Goal: Task Accomplishment & Management: Use online tool/utility

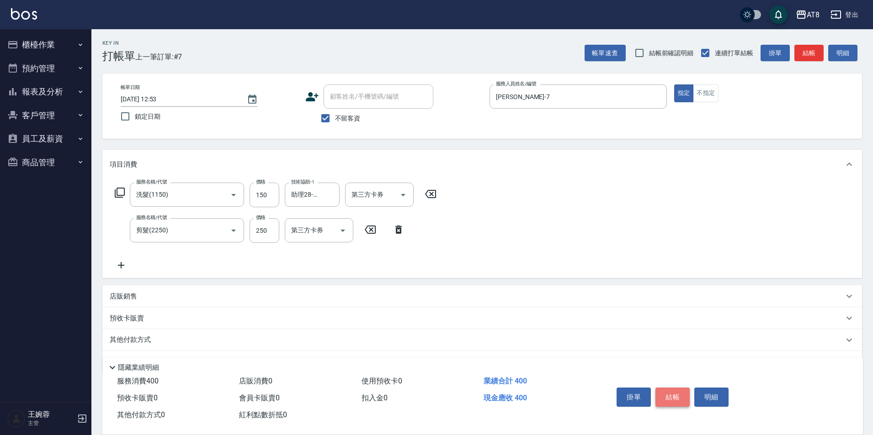
click at [671, 388] on button "結帳" at bounding box center [672, 397] width 34 height 19
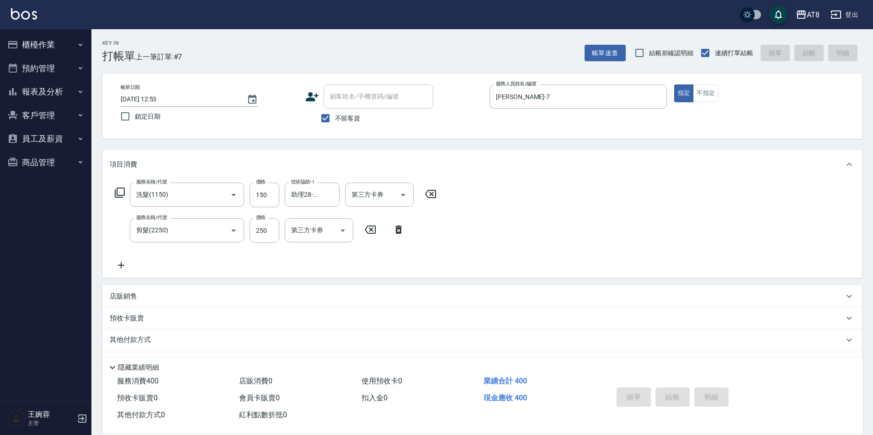
type input "[DATE] 14:33"
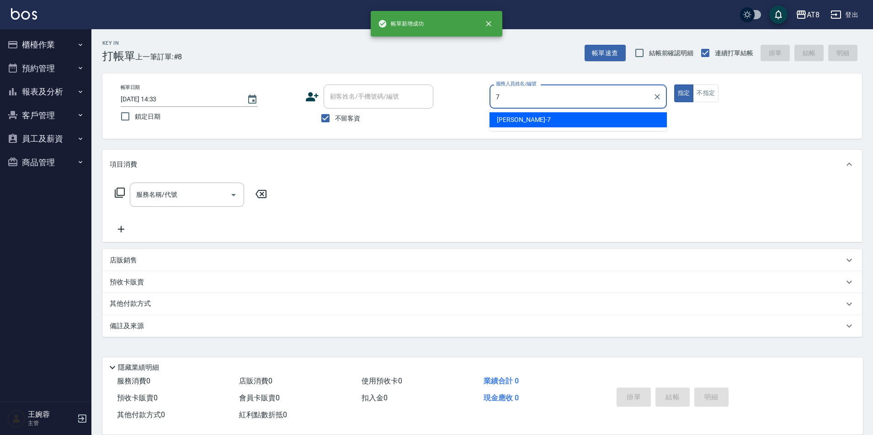
type input "[PERSON_NAME]-7"
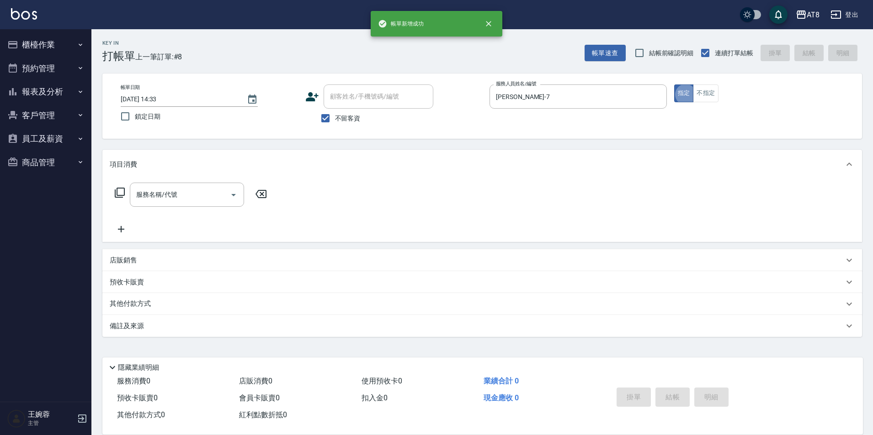
type button "true"
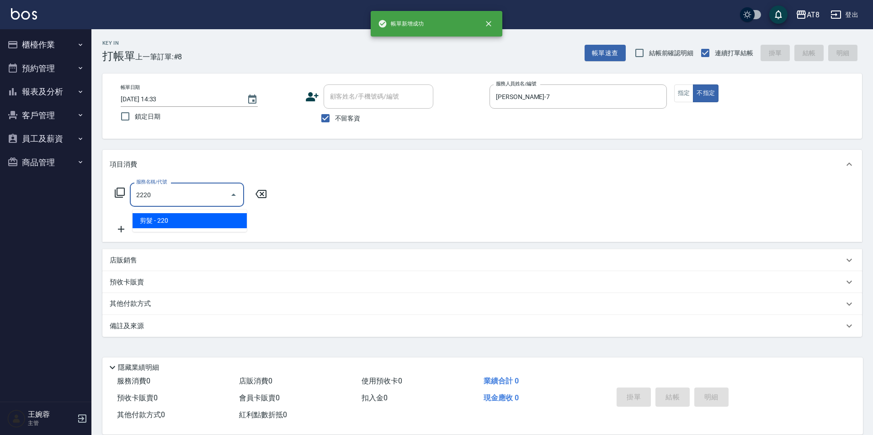
type input "剪髮(2220)"
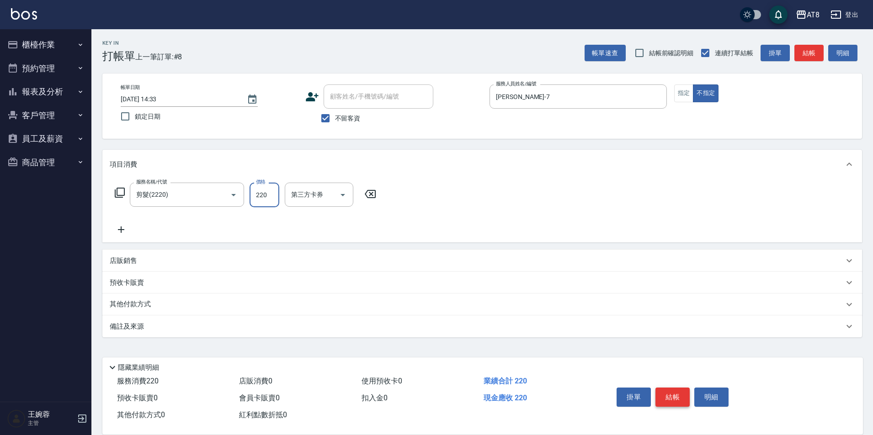
click at [671, 388] on button "結帳" at bounding box center [672, 397] width 34 height 19
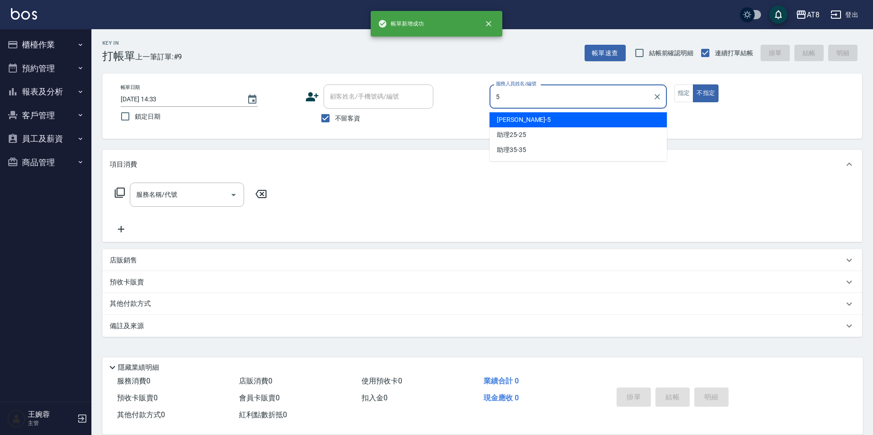
type input "HANK-5"
type button "false"
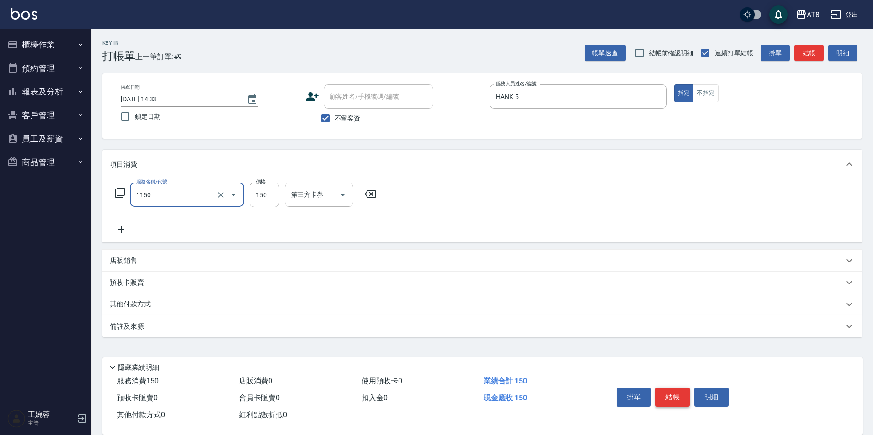
type input "洗髮(1150)"
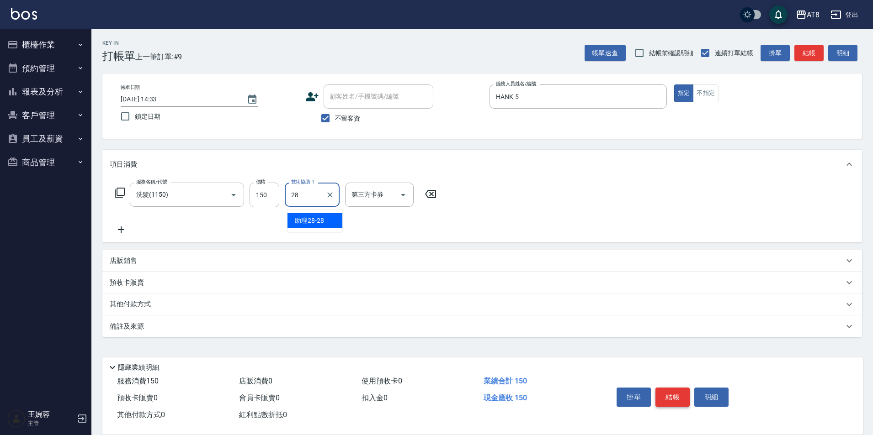
type input "助理28-28"
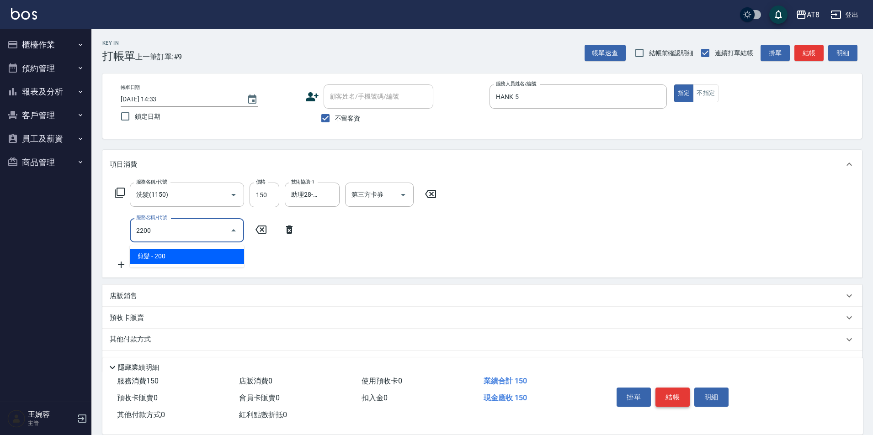
type input "剪髮(2200)"
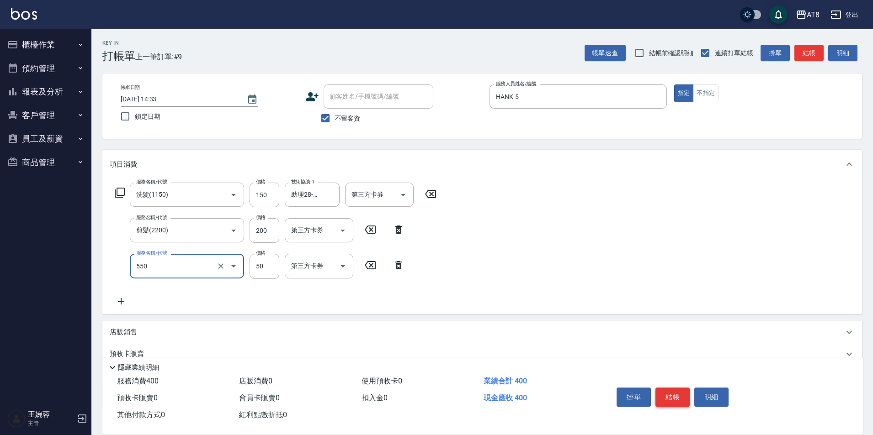
type input "精油或深層(550)"
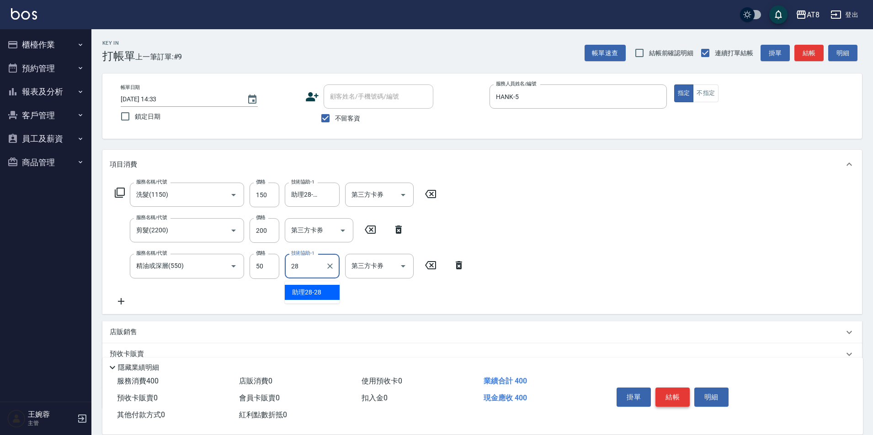
type input "助理28-28"
click at [671, 388] on button "結帳" at bounding box center [672, 397] width 34 height 19
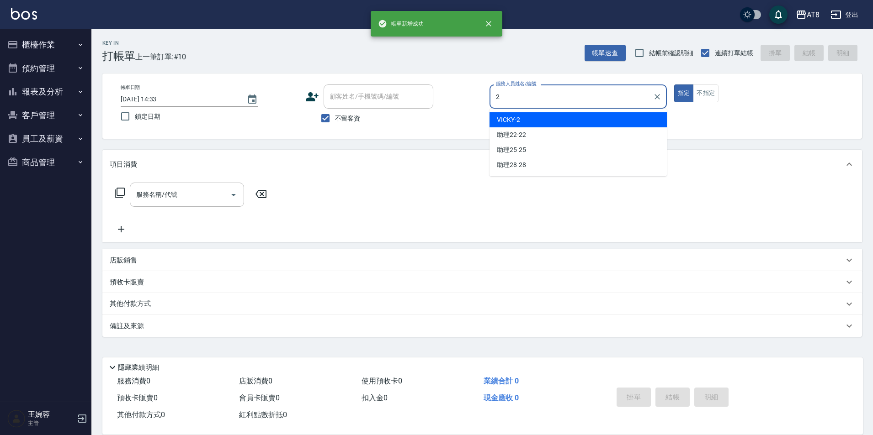
type input "VICKY-2"
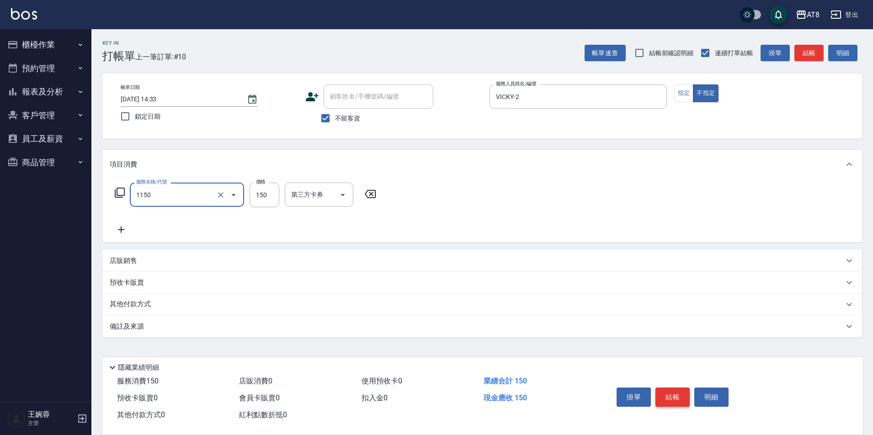
type input "洗髮(1150)"
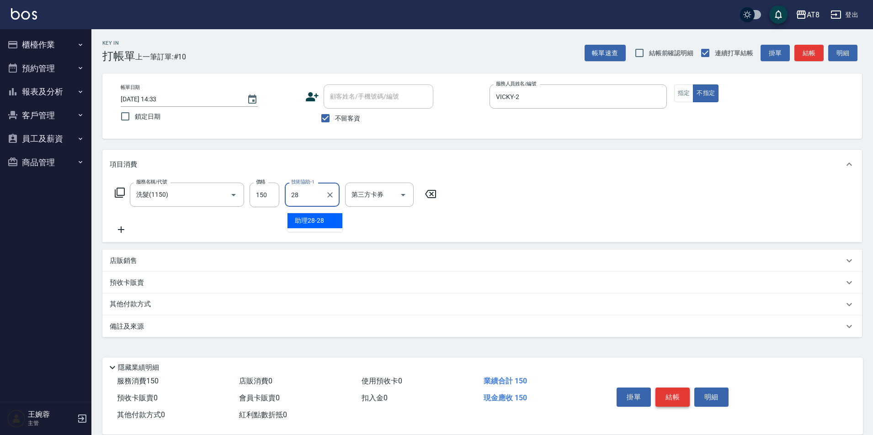
type input "助理28-28"
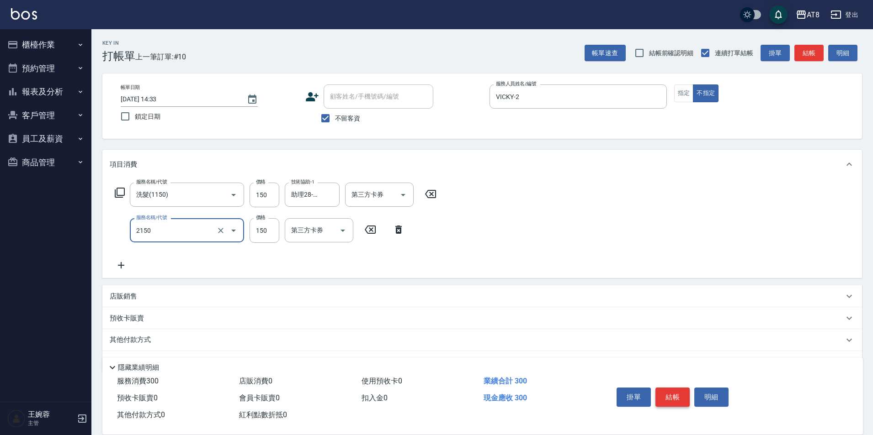
type input "剪髮(2150)"
click at [671, 388] on button "結帳" at bounding box center [672, 397] width 34 height 19
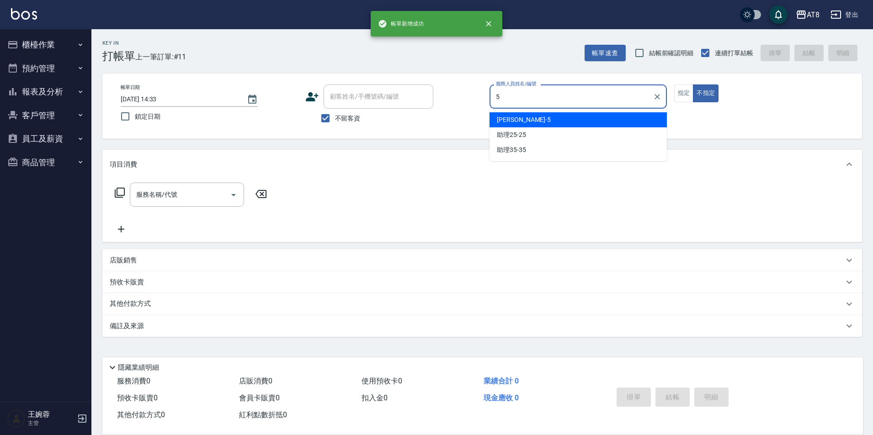
type input "HANK-5"
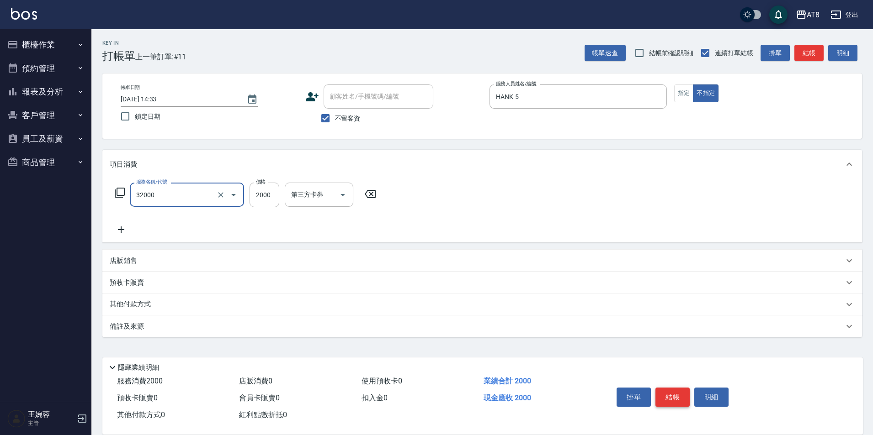
type input "燙髮(32000)"
click at [693, 95] on button "指定" at bounding box center [684, 94] width 20 height 18
click at [676, 388] on button "結帳" at bounding box center [672, 397] width 34 height 19
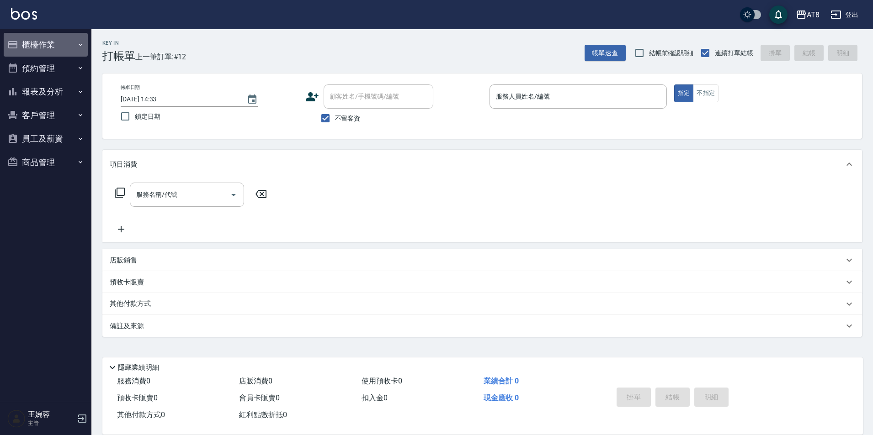
click at [55, 40] on button "櫃檯作業" at bounding box center [46, 45] width 84 height 24
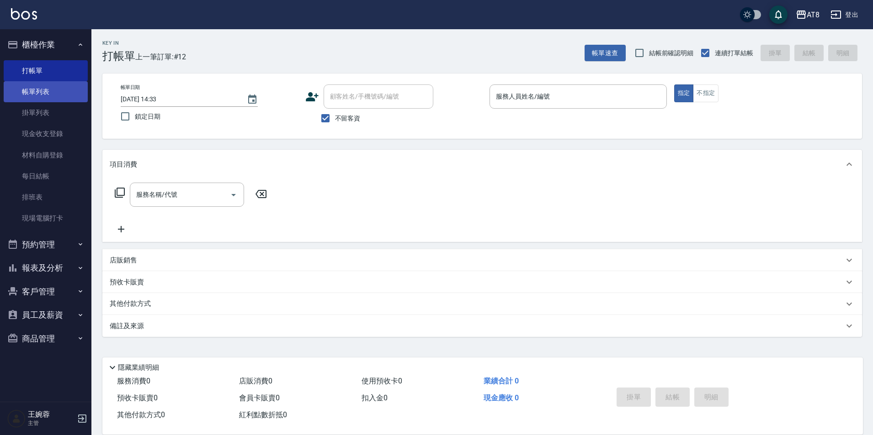
click at [46, 99] on link "帳單列表" at bounding box center [46, 91] width 84 height 21
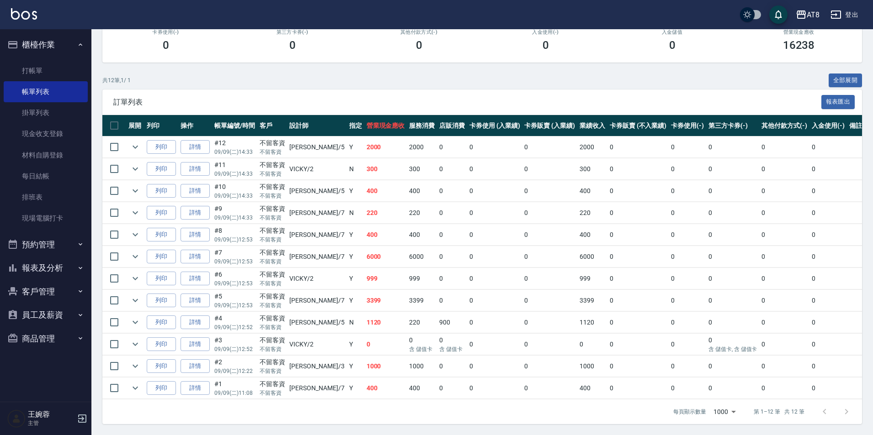
scroll to position [170, 0]
